Goal: Transaction & Acquisition: Purchase product/service

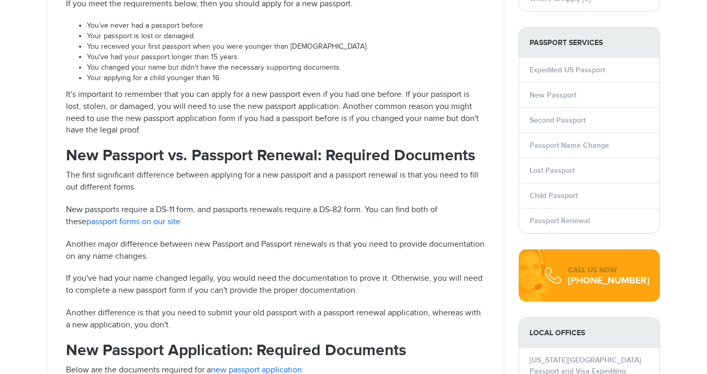
scroll to position [940, 0]
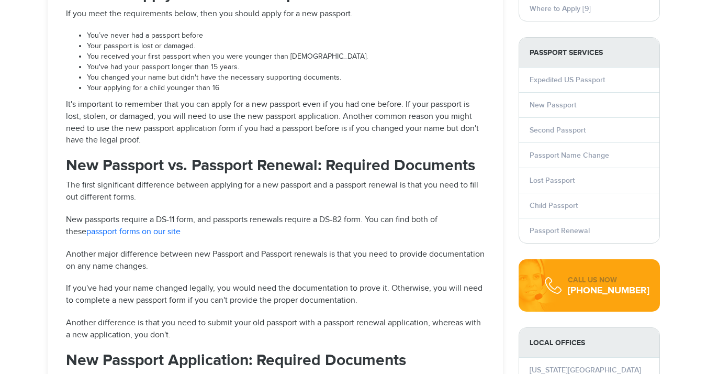
select select "**********"
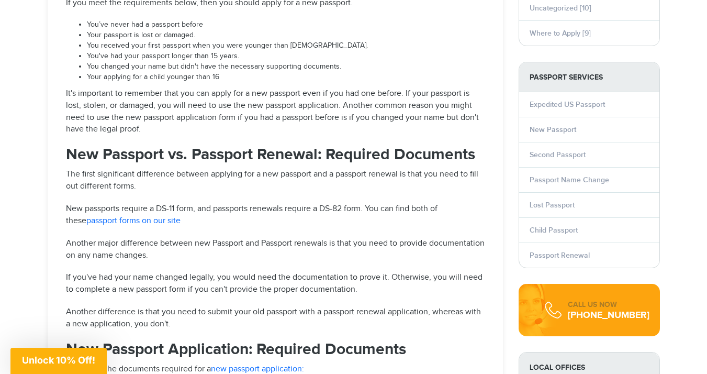
scroll to position [0, 0]
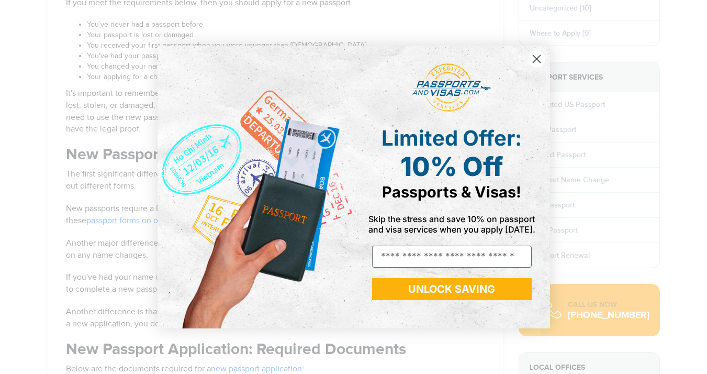
click at [536, 57] on circle "Close dialog" at bounding box center [535, 58] width 17 height 17
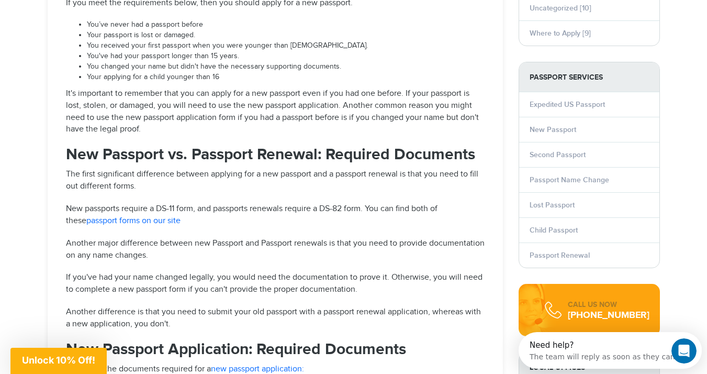
click at [147, 216] on link "passport forms on our site" at bounding box center [133, 221] width 94 height 10
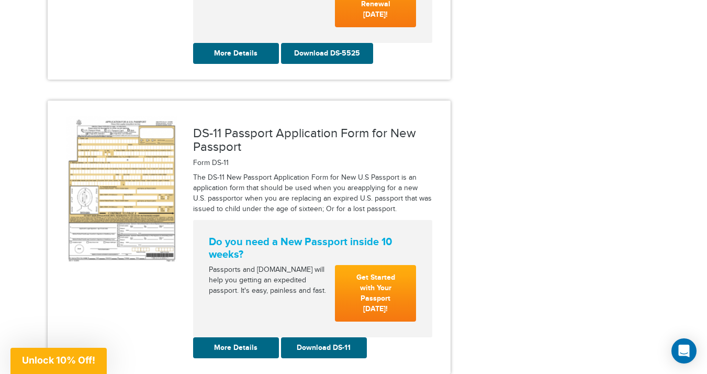
scroll to position [1305, 0]
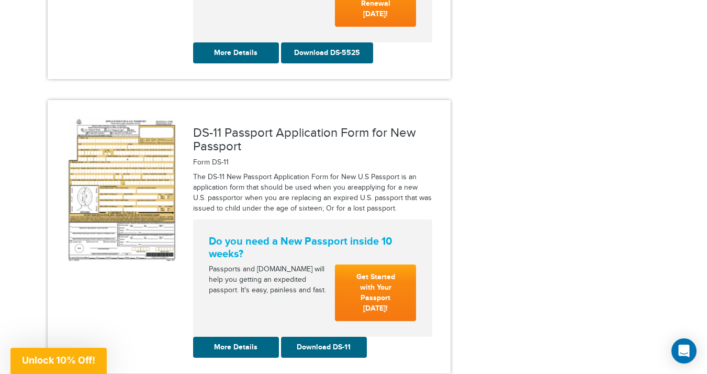
click at [382, 269] on link "Get Started with Your Passport [DATE]!" at bounding box center [376, 292] width 82 height 57
